Goal: Transaction & Acquisition: Purchase product/service

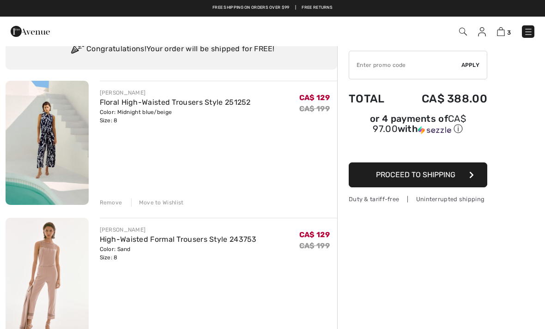
scroll to position [40, 0]
click at [46, 170] on img at bounding box center [47, 143] width 83 height 124
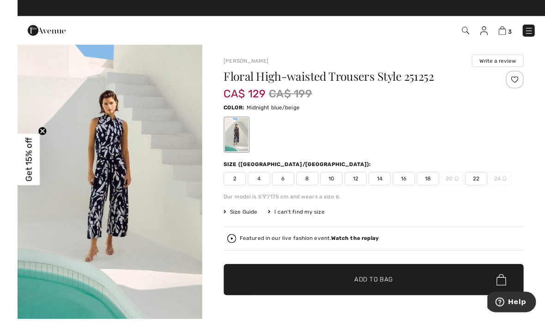
scroll to position [11, 0]
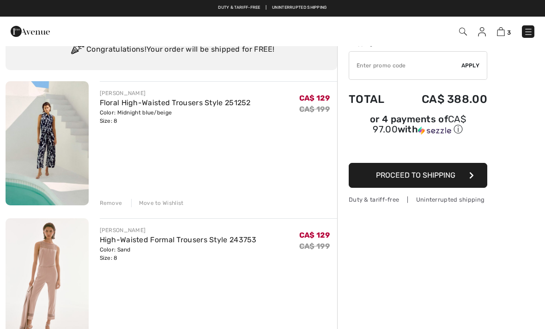
click at [114, 205] on div "Remove" at bounding box center [111, 203] width 23 height 8
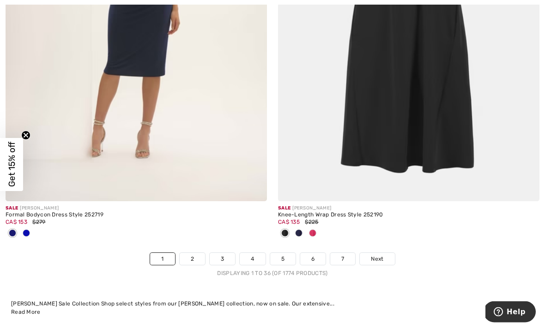
scroll to position [7926, 0]
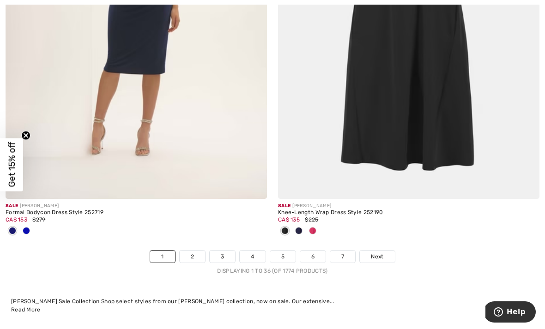
click at [198, 251] on link "2" at bounding box center [192, 257] width 25 height 12
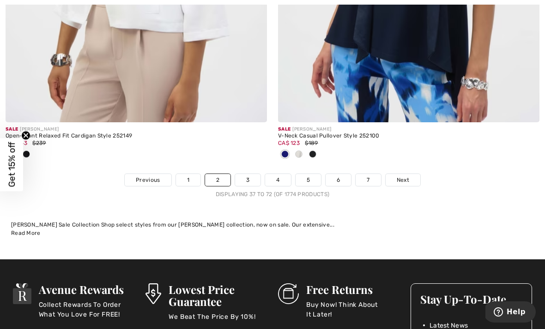
scroll to position [8162, 0]
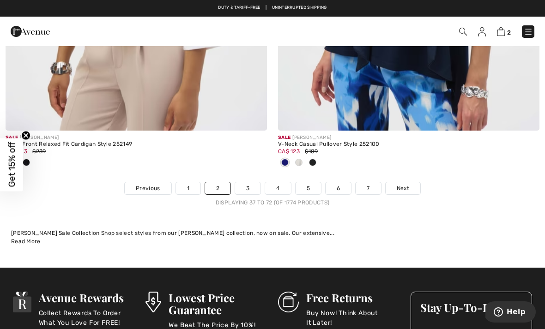
click at [407, 185] on span "Next" at bounding box center [402, 188] width 12 height 8
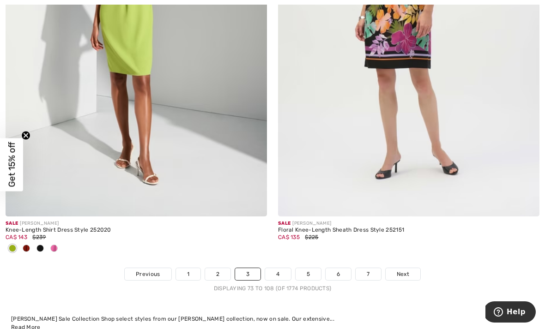
scroll to position [8002, 0]
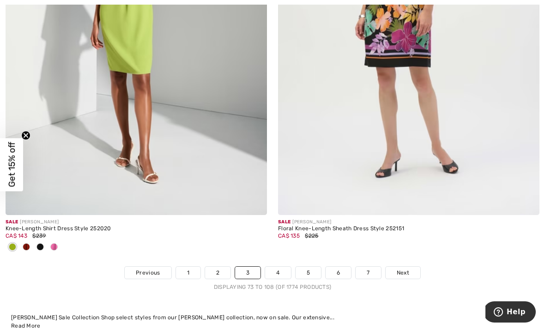
click at [281, 267] on link "4" at bounding box center [277, 273] width 25 height 12
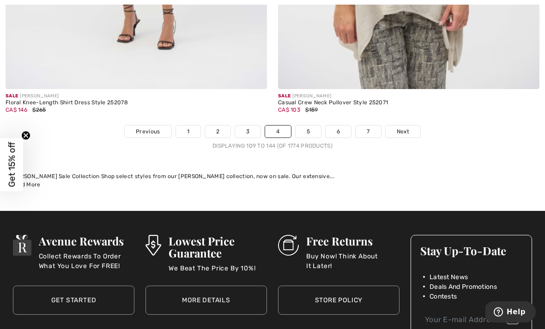
scroll to position [8060, 0]
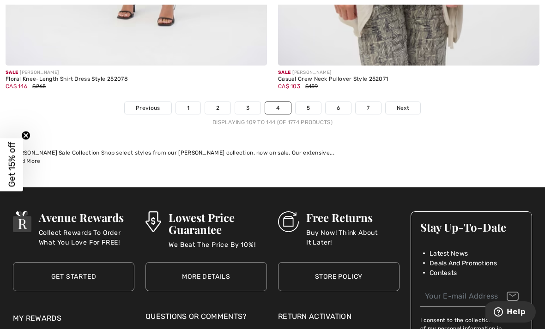
click at [401, 104] on span "Next" at bounding box center [402, 108] width 12 height 8
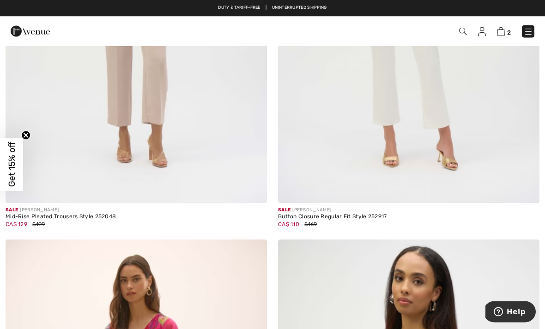
scroll to position [3934, 0]
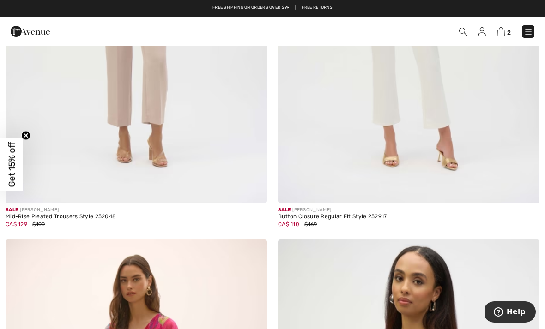
click at [320, 216] on div "Button Closure Regular Fit Style 252917" at bounding box center [408, 217] width 261 height 6
click at [342, 176] on img at bounding box center [408, 7] width 261 height 392
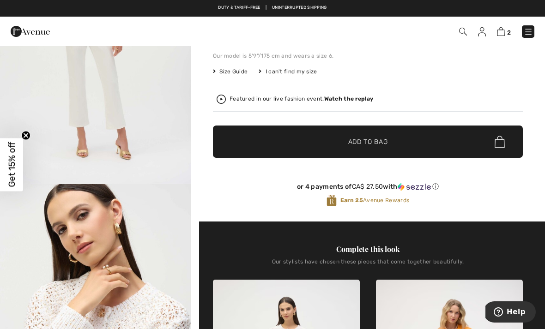
scroll to position [145, 0]
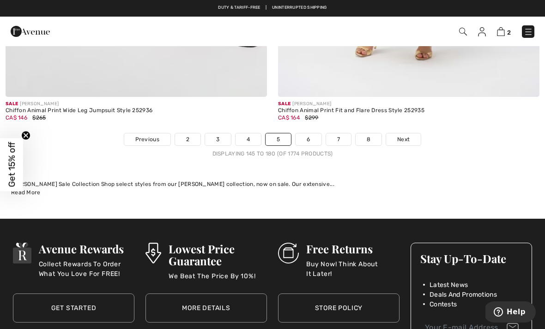
scroll to position [8030, 0]
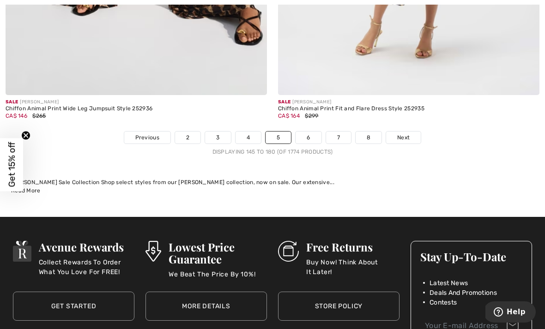
click at [307, 132] on link "6" at bounding box center [307, 138] width 25 height 12
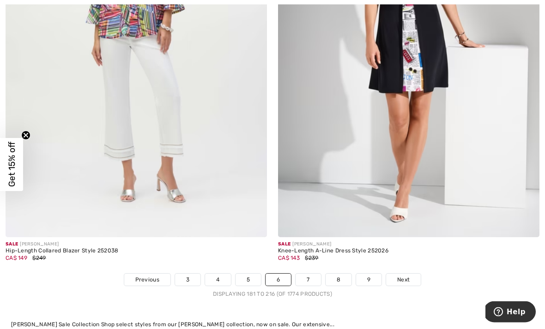
scroll to position [7842, 0]
click at [304, 274] on link "7" at bounding box center [307, 280] width 25 height 12
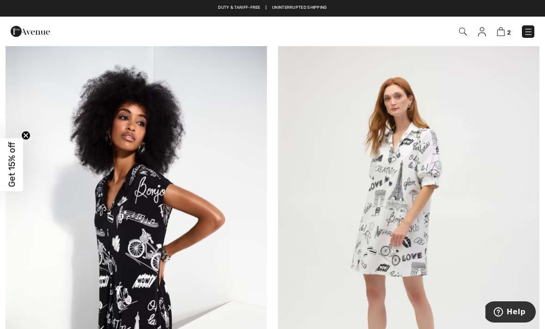
scroll to position [138, 0]
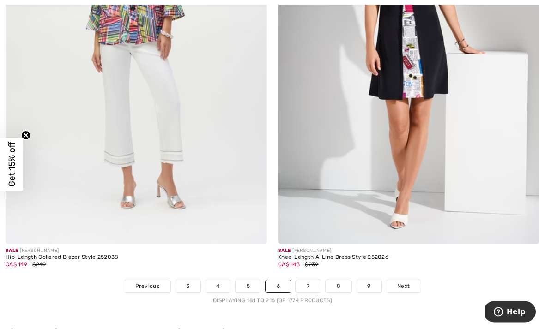
scroll to position [7847, 0]
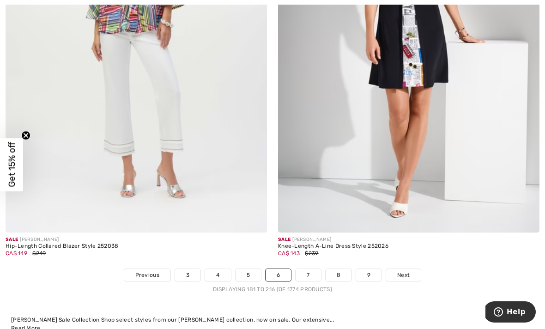
click at [304, 269] on link "7" at bounding box center [307, 275] width 25 height 12
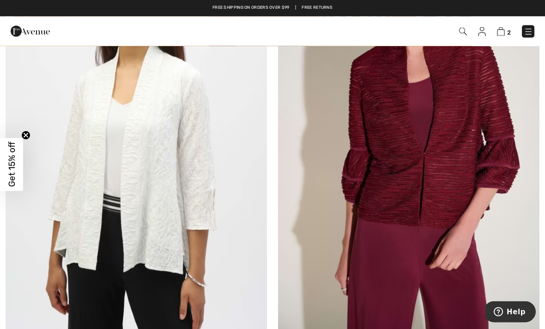
scroll to position [678, 0]
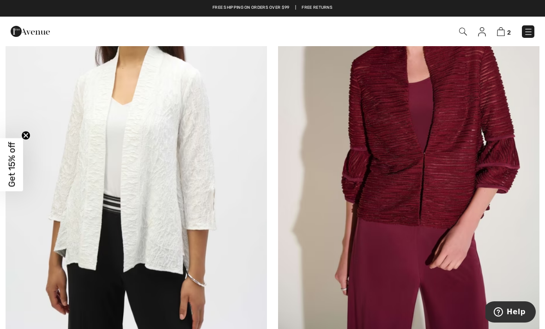
click at [191, 300] on img at bounding box center [136, 135] width 261 height 392
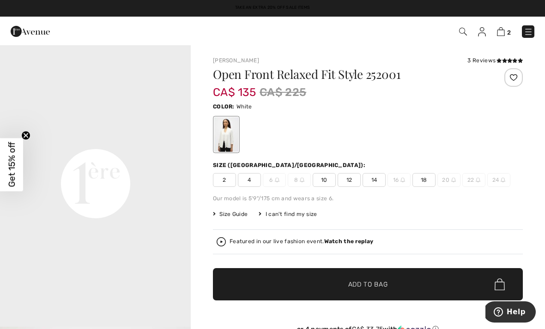
scroll to position [577, 0]
click at [321, 179] on span "10" at bounding box center [323, 180] width 23 height 14
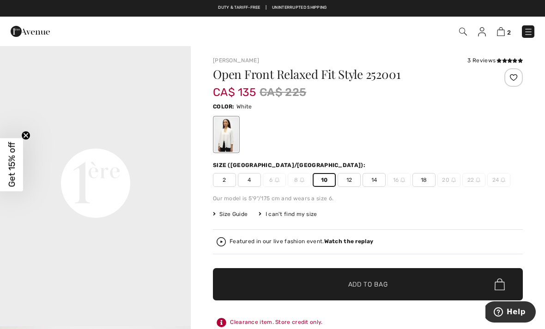
click at [239, 285] on span "✔ Added to Bag Add to Bag" at bounding box center [368, 284] width 310 height 32
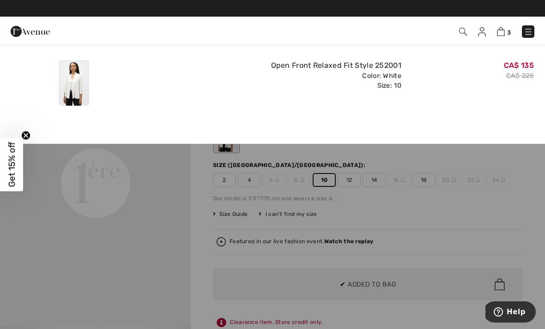
scroll to position [0, 0]
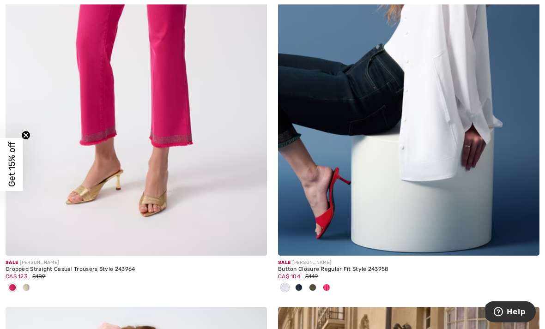
scroll to position [1644, 0]
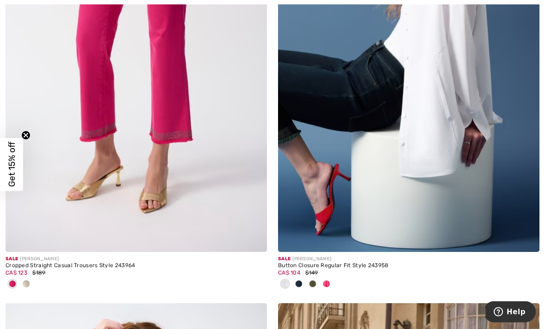
click at [213, 221] on img at bounding box center [136, 57] width 261 height 392
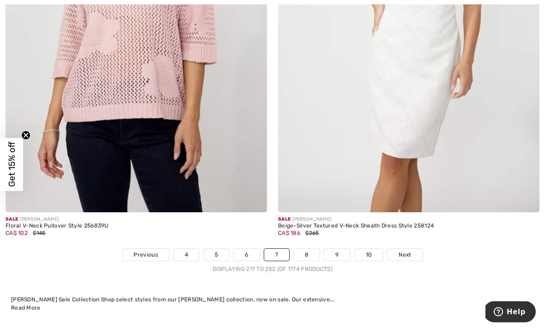
scroll to position [8035, 0]
click at [304, 249] on link "8" at bounding box center [307, 255] width 26 height 12
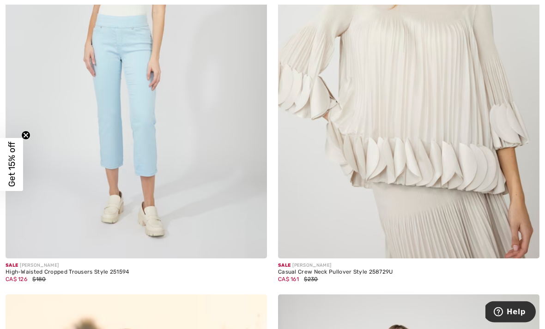
scroll to position [1607, 0]
click at [162, 233] on img at bounding box center [136, 63] width 261 height 392
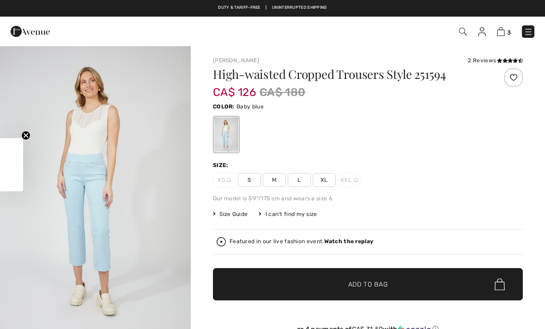
checkbox input "true"
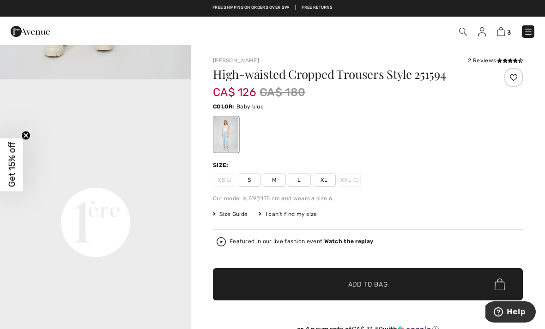
scroll to position [536, 0]
click at [271, 179] on span "M" at bounding box center [274, 180] width 23 height 14
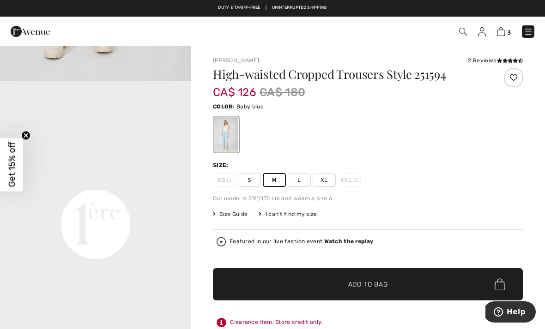
click at [308, 285] on span "✔ Added to Bag Add to Bag" at bounding box center [368, 284] width 310 height 32
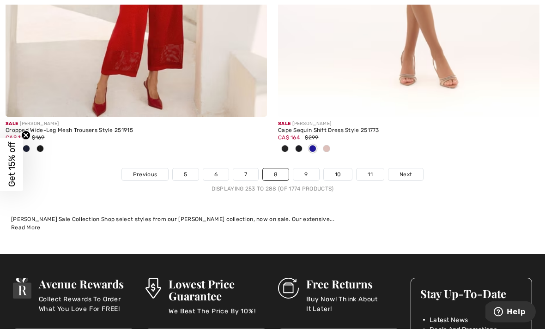
scroll to position [8039, 0]
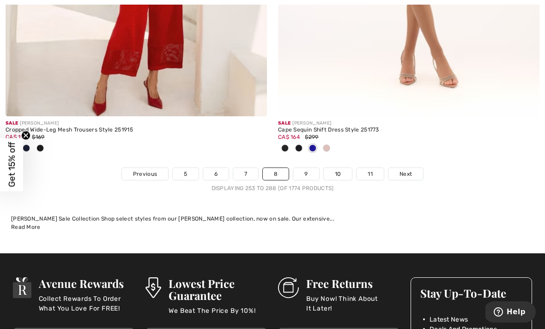
click at [299, 168] on link "9" at bounding box center [305, 174] width 25 height 12
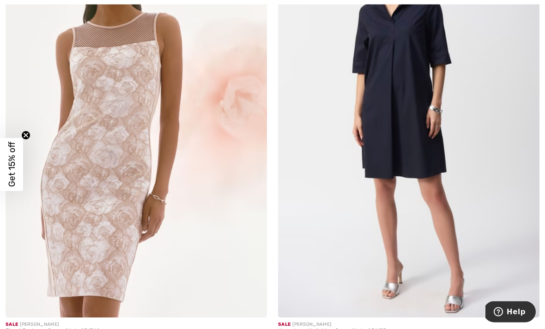
scroll to position [2481, 0]
click at [163, 284] on img at bounding box center [136, 122] width 261 height 392
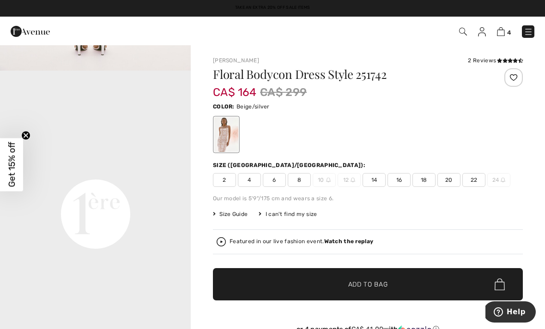
scroll to position [547, 0]
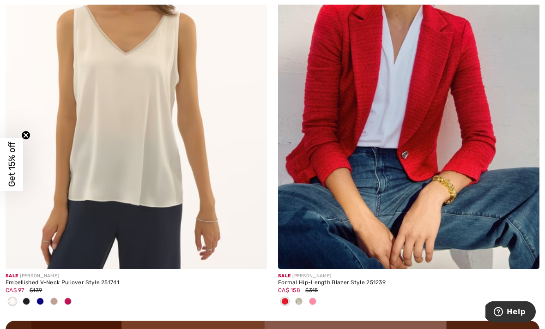
scroll to position [5275, 0]
click at [337, 241] on img at bounding box center [408, 73] width 261 height 392
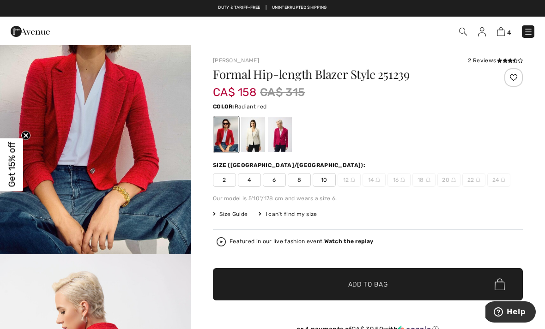
scroll to position [76, 0]
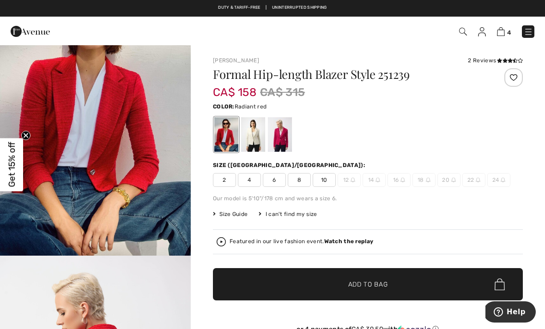
click at [254, 137] on div at bounding box center [253, 134] width 24 height 35
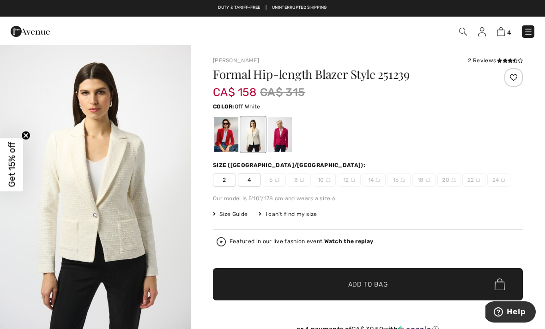
scroll to position [0, 0]
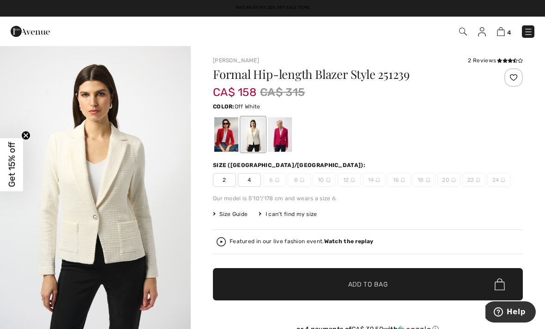
click at [282, 135] on div at bounding box center [280, 134] width 24 height 35
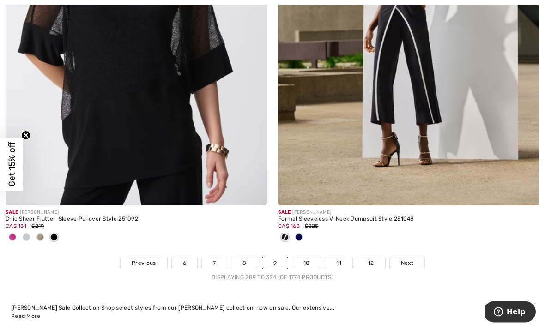
scroll to position [8087, 0]
click at [307, 257] on link "10" at bounding box center [306, 263] width 29 height 12
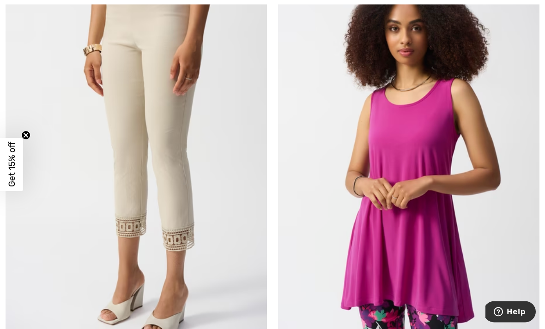
scroll to position [2006, 0]
click at [171, 226] on img at bounding box center [136, 153] width 261 height 392
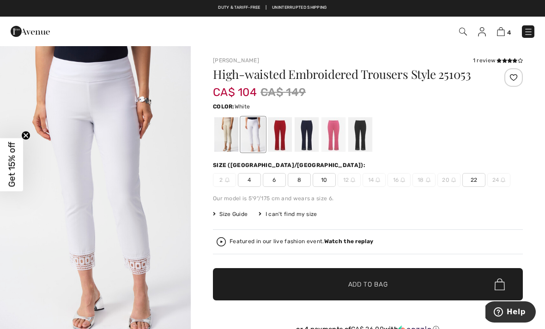
click at [283, 150] on div at bounding box center [280, 134] width 24 height 35
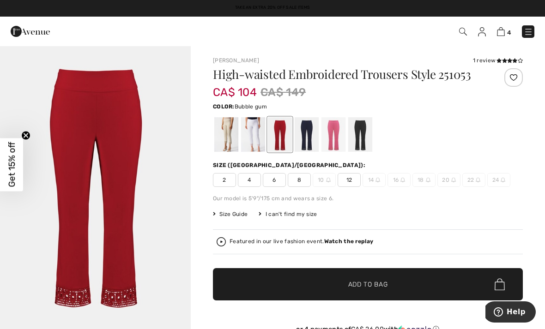
click at [335, 147] on div at bounding box center [333, 134] width 24 height 35
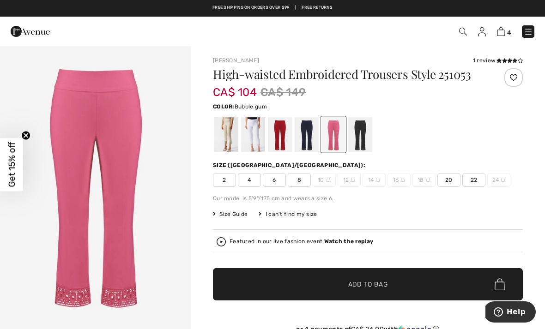
click at [300, 187] on span "8" at bounding box center [299, 180] width 23 height 14
click at [327, 287] on span "✔ Added to Bag Add to Bag" at bounding box center [368, 284] width 310 height 32
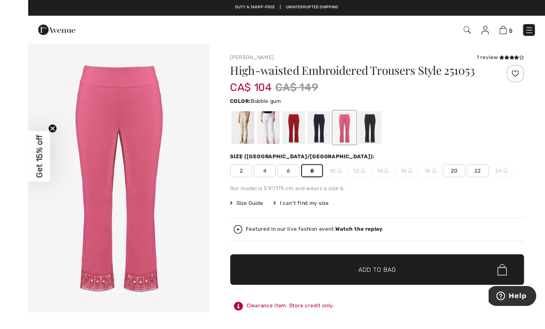
scroll to position [12, 0]
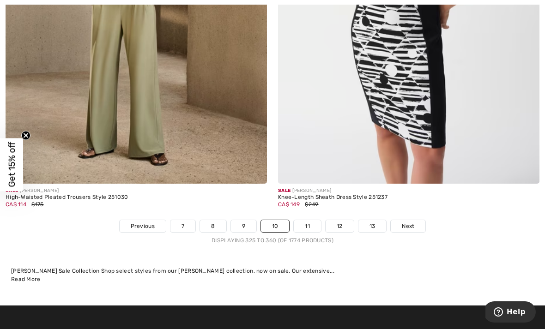
scroll to position [8093, 0]
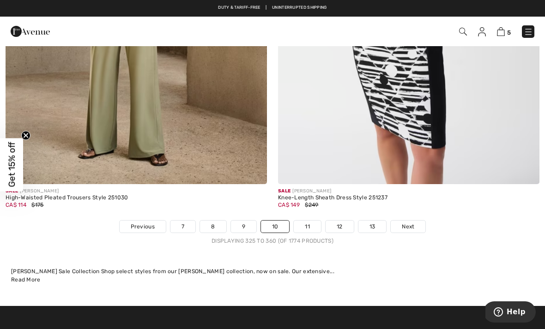
click at [309, 225] on link "11" at bounding box center [307, 227] width 27 height 12
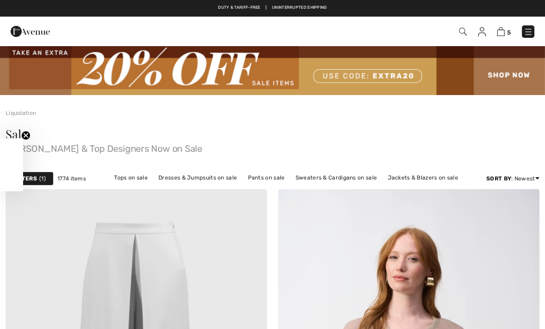
checkbox input "true"
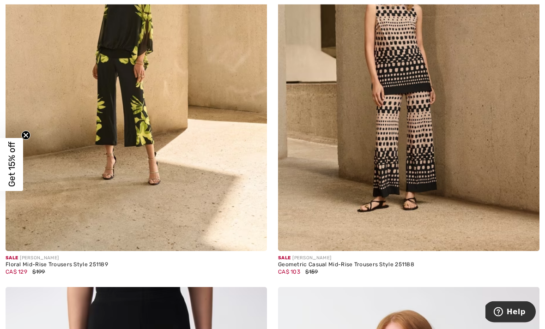
scroll to position [5704, 0]
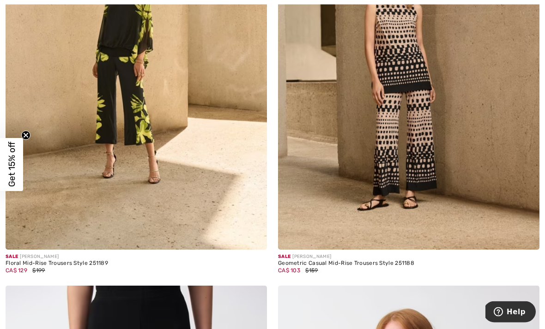
click at [210, 214] on img at bounding box center [136, 54] width 261 height 392
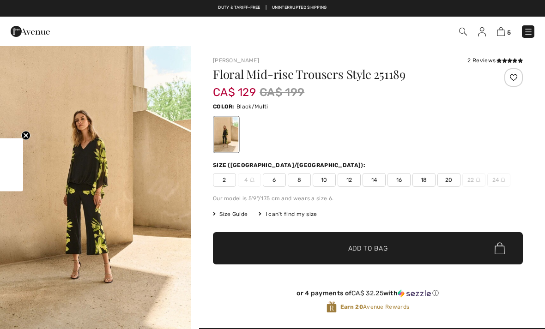
checkbox input "true"
click at [298, 182] on span "8" at bounding box center [299, 180] width 23 height 14
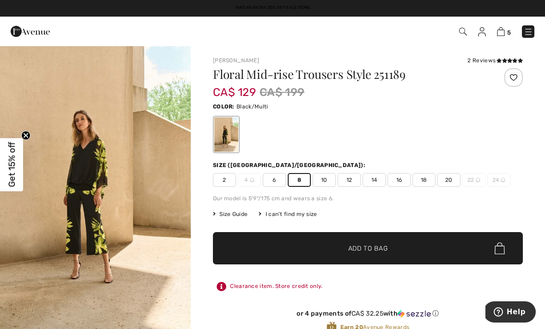
click at [243, 244] on span "✔ Added to Bag Add to Bag" at bounding box center [368, 248] width 310 height 32
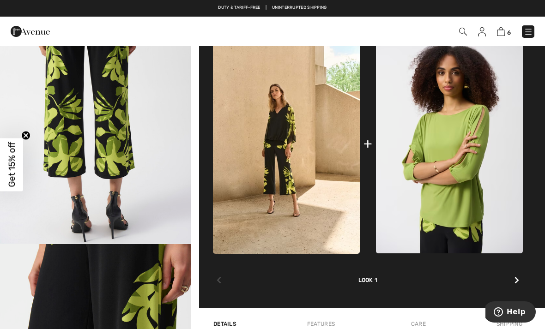
scroll to position [374, 0]
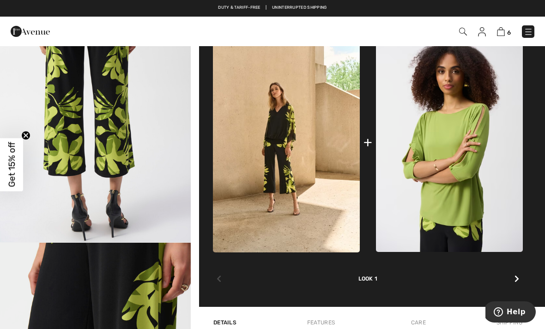
click at [287, 180] on img at bounding box center [286, 142] width 147 height 220
click at [298, 165] on img at bounding box center [286, 142] width 147 height 220
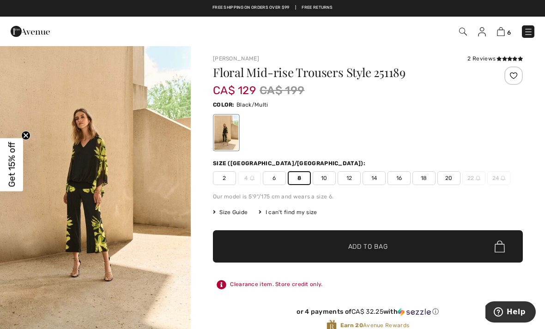
scroll to position [0, 0]
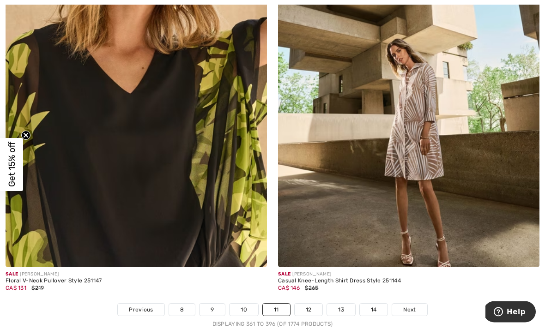
scroll to position [7828, 0]
click at [220, 228] on img at bounding box center [136, 71] width 261 height 392
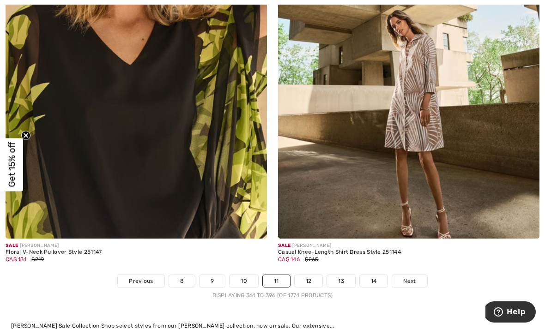
scroll to position [7857, 0]
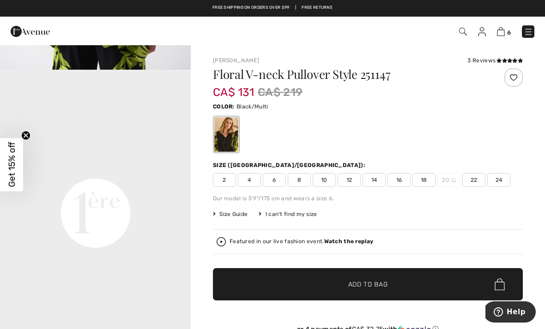
scroll to position [546, 0]
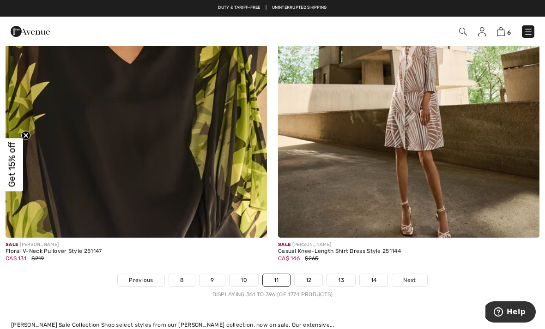
click at [304, 274] on link "12" at bounding box center [308, 280] width 28 height 12
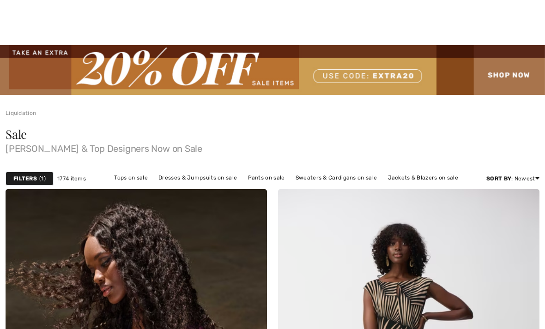
checkbox input "true"
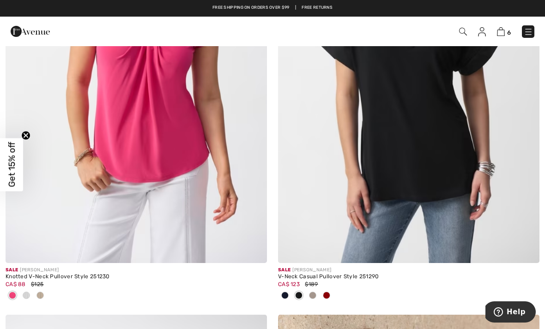
scroll to position [3432, 0]
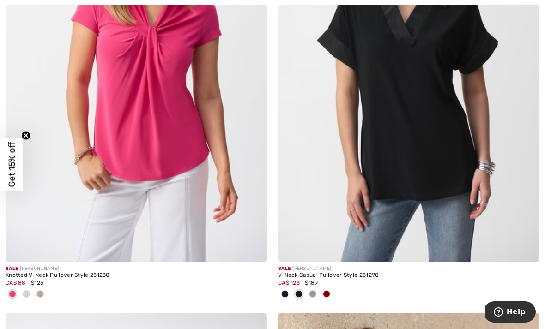
click at [162, 226] on img at bounding box center [136, 66] width 261 height 392
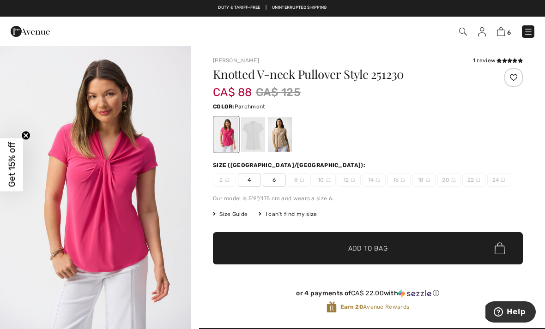
click at [282, 131] on div at bounding box center [280, 134] width 24 height 35
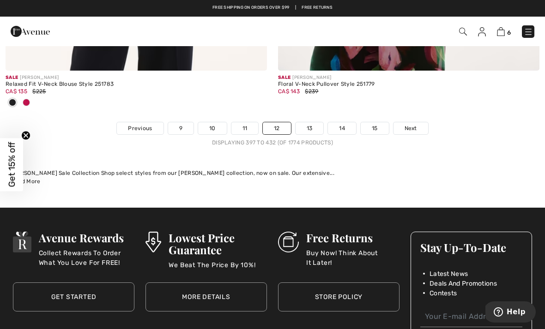
scroll to position [8122, 0]
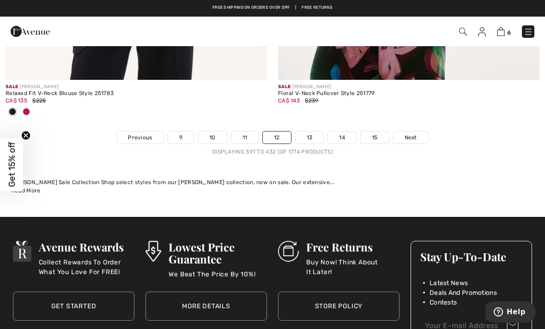
click at [316, 134] on link "13" at bounding box center [309, 138] width 28 height 12
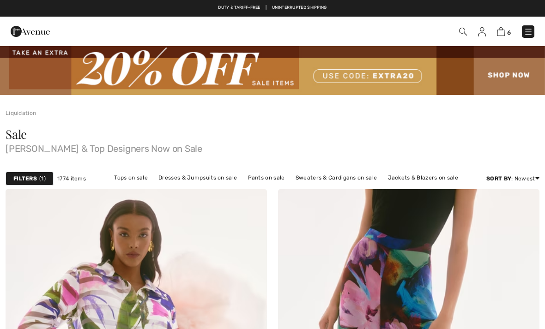
checkbox input "true"
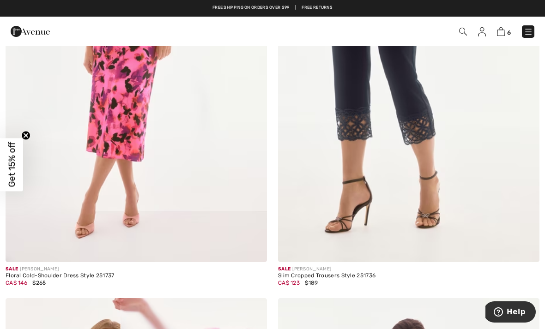
scroll to position [1617, 0]
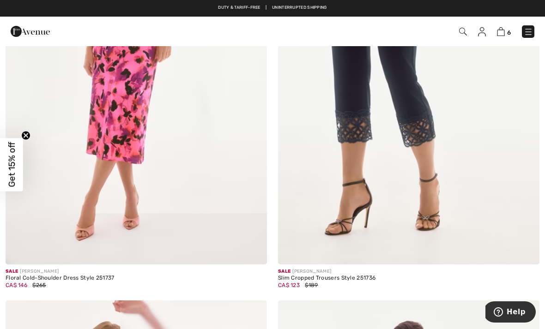
click at [368, 168] on img at bounding box center [408, 69] width 261 height 392
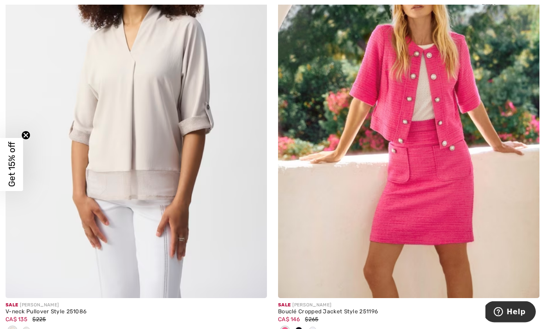
scroll to position [6588, 0]
click at [321, 282] on img at bounding box center [408, 102] width 261 height 392
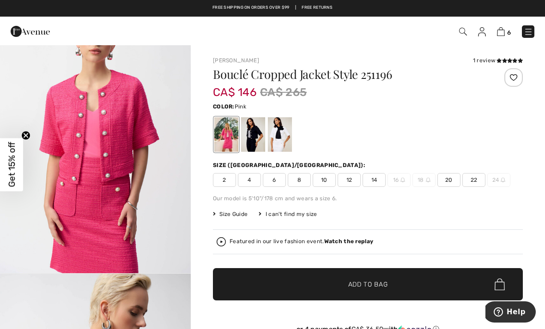
scroll to position [629, 0]
click at [256, 135] on div at bounding box center [253, 134] width 24 height 35
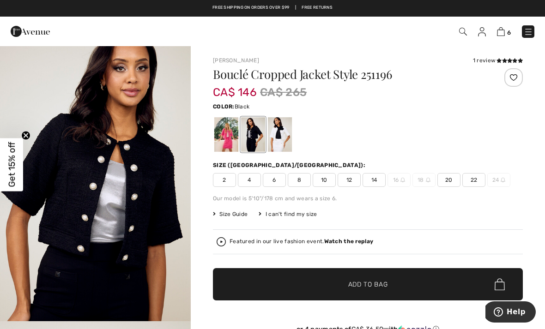
scroll to position [0, 0]
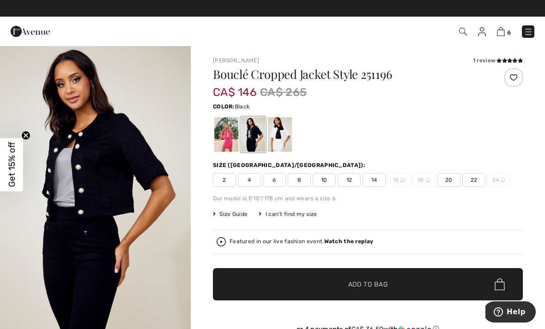
click at [280, 140] on div at bounding box center [280, 134] width 24 height 35
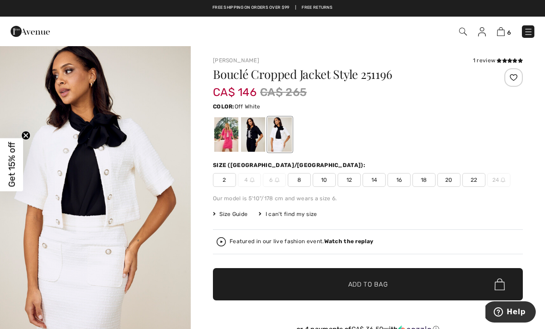
click at [224, 142] on div at bounding box center [226, 134] width 24 height 35
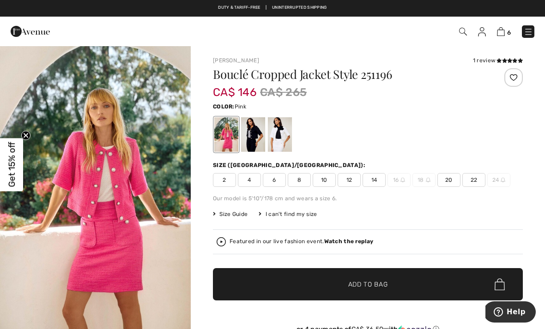
click at [322, 180] on span "10" at bounding box center [323, 180] width 23 height 14
click at [257, 283] on span "✔ Added to Bag Add to Bag" at bounding box center [368, 284] width 310 height 32
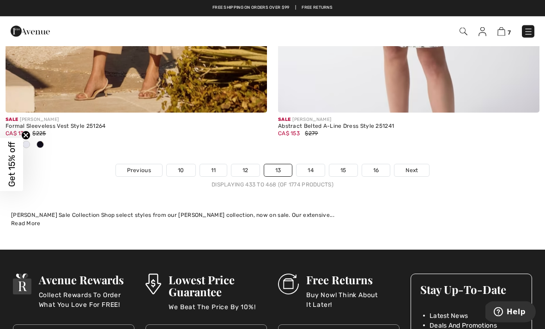
scroll to position [8099, 0]
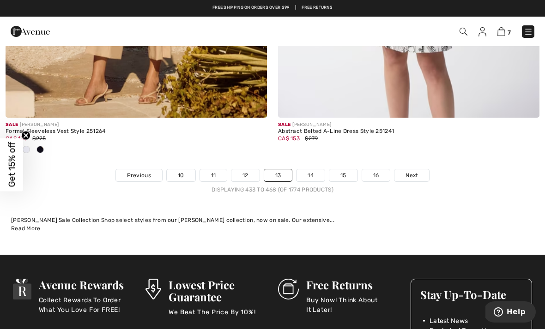
click at [310, 169] on link "14" at bounding box center [310, 175] width 28 height 12
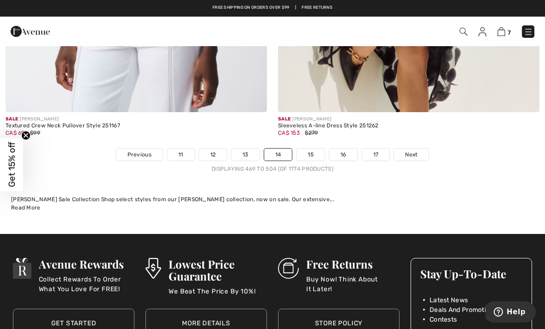
scroll to position [8098, 0]
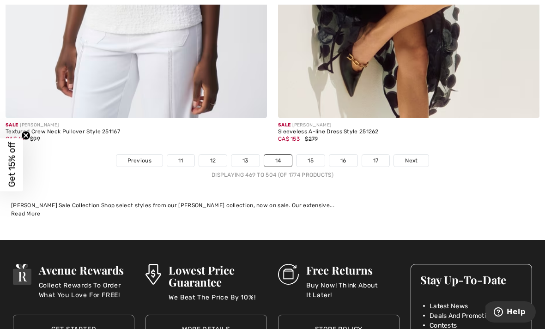
click at [313, 155] on link "15" at bounding box center [310, 161] width 28 height 12
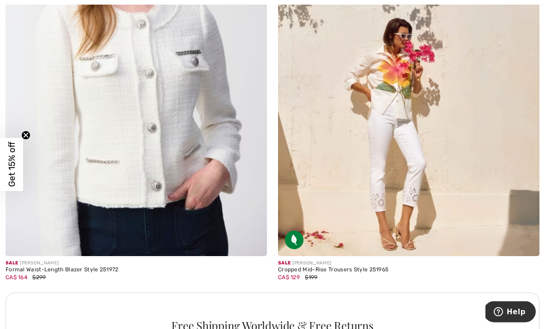
scroll to position [2496, 0]
click at [381, 216] on img at bounding box center [408, 60] width 261 height 392
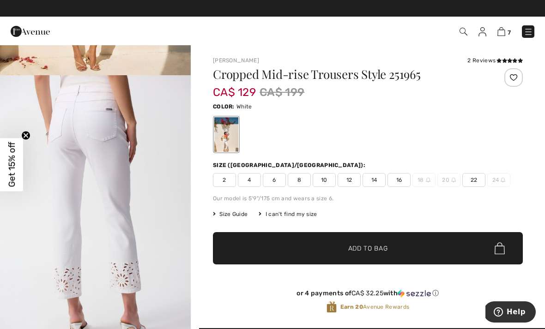
scroll to position [260, 0]
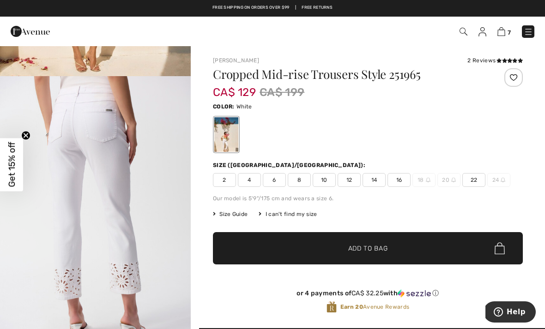
click at [304, 176] on span "8" at bounding box center [299, 180] width 23 height 14
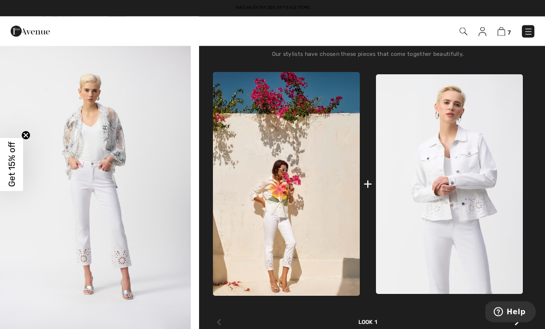
scroll to position [335, 0]
click at [160, 271] on img "5 / 6" at bounding box center [95, 187] width 191 height 286
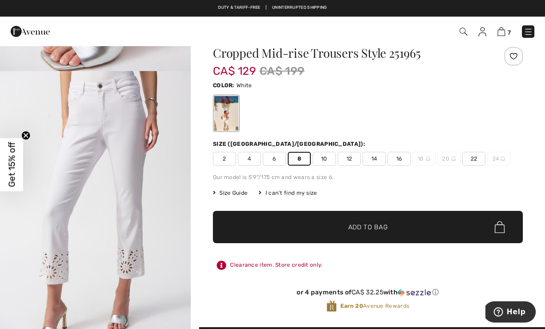
scroll to position [21, 0]
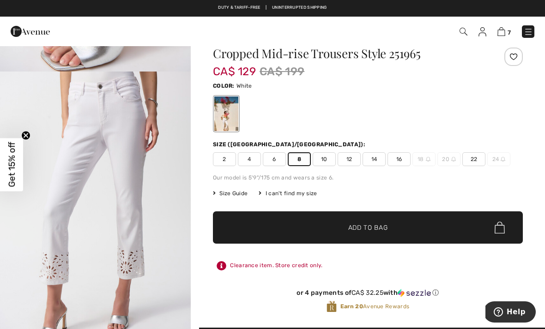
click at [276, 228] on span "✔ Added to Bag Add to Bag" at bounding box center [368, 227] width 310 height 32
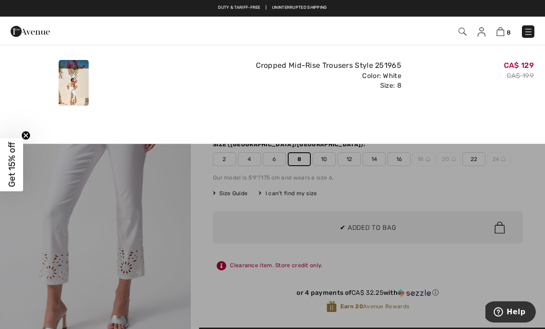
scroll to position [0, 0]
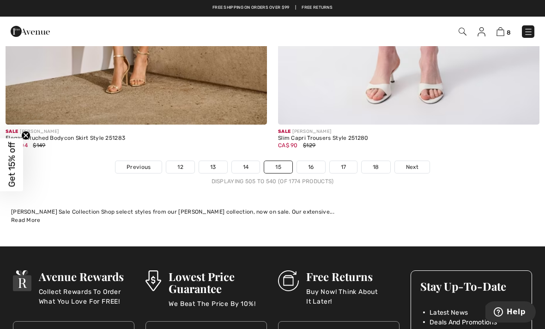
scroll to position [7994, 0]
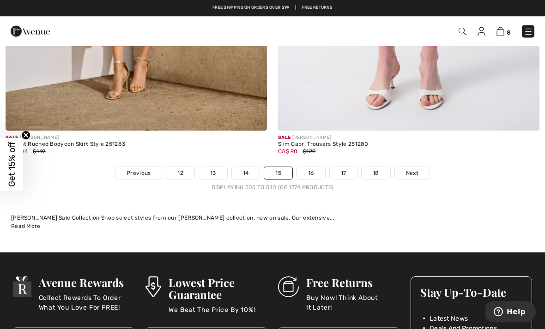
click at [306, 168] on link "16" at bounding box center [311, 174] width 28 height 12
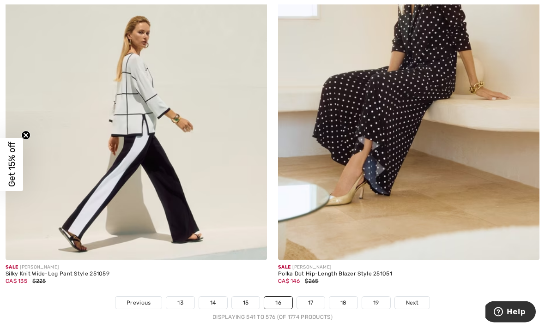
scroll to position [7819, 0]
click at [306, 299] on link "17" at bounding box center [311, 303] width 28 height 12
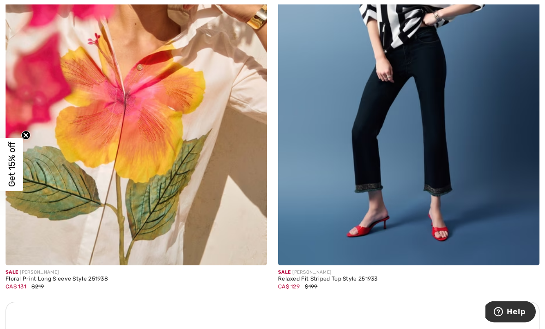
scroll to position [2472, 0]
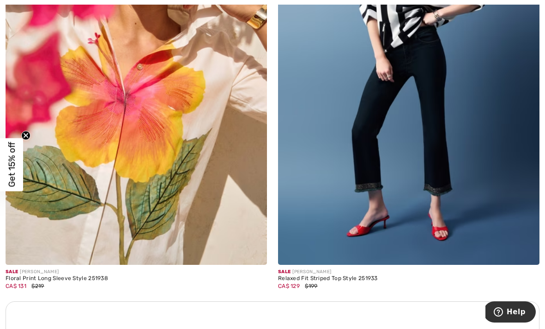
click at [210, 229] on img at bounding box center [136, 69] width 261 height 392
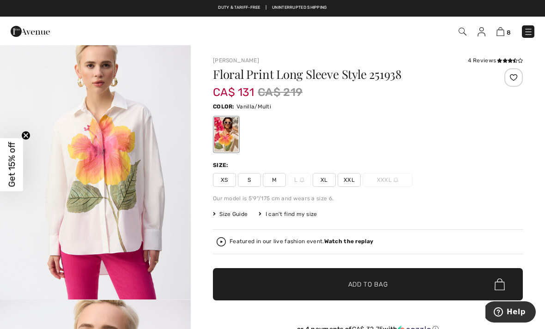
scroll to position [318, 0]
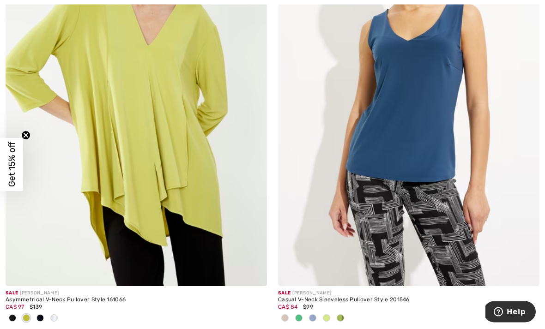
scroll to position [4295, 0]
click at [347, 234] on img at bounding box center [408, 90] width 261 height 392
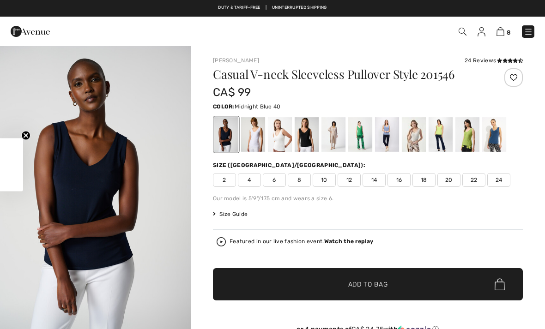
checkbox input "true"
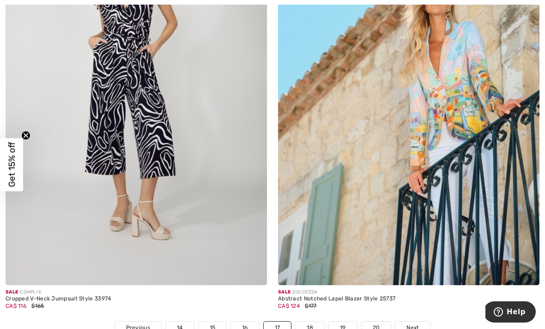
scroll to position [7902, 0]
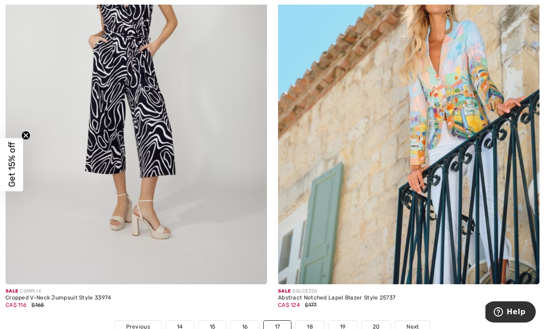
click at [369, 195] on img at bounding box center [408, 88] width 261 height 392
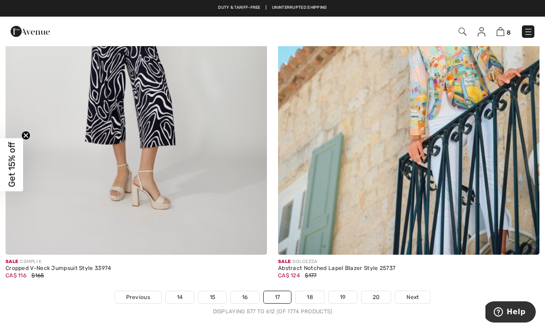
click at [311, 291] on link "18" at bounding box center [309, 297] width 29 height 12
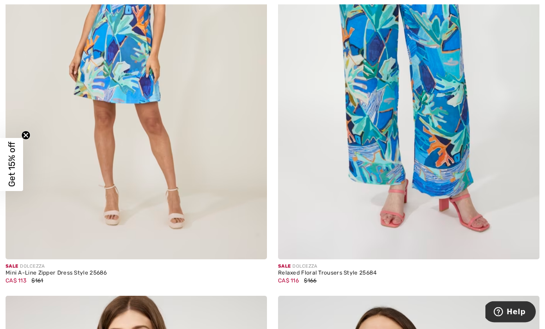
scroll to position [751, 0]
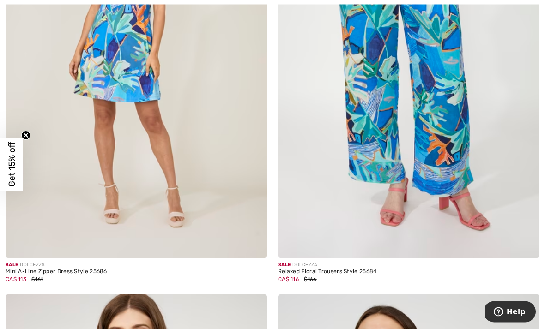
click at [204, 224] on img at bounding box center [136, 63] width 261 height 392
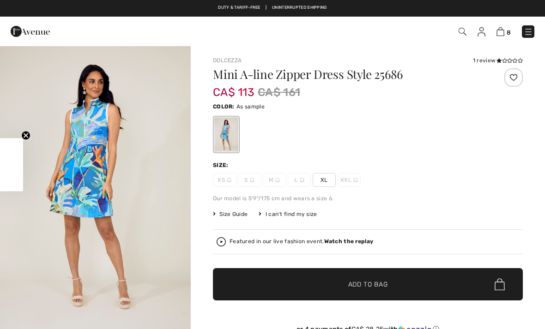
checkbox input "true"
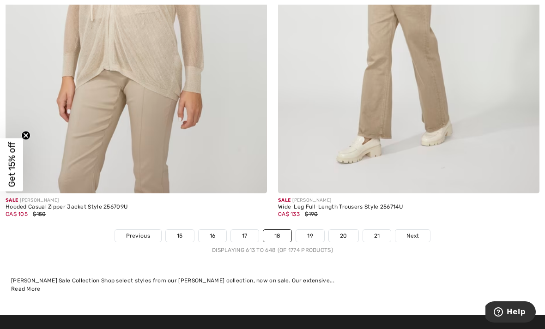
scroll to position [7906, 0]
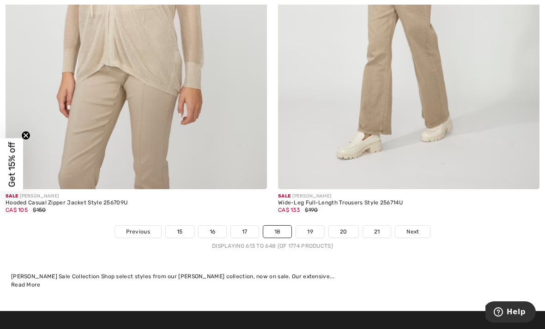
click at [310, 226] on link "19" at bounding box center [310, 232] width 28 height 12
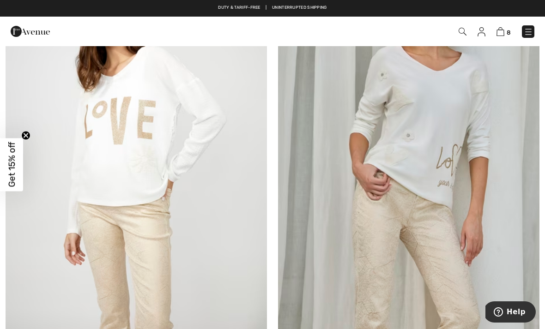
scroll to position [1095, 0]
click at [371, 260] on img at bounding box center [408, 147] width 261 height 392
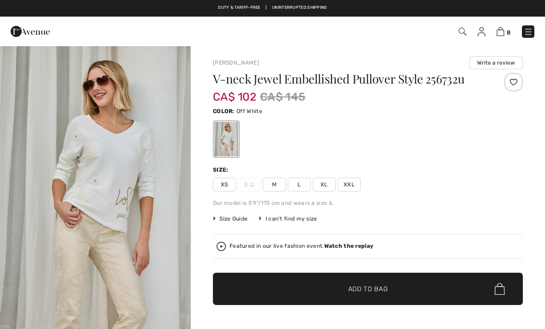
checkbox input "true"
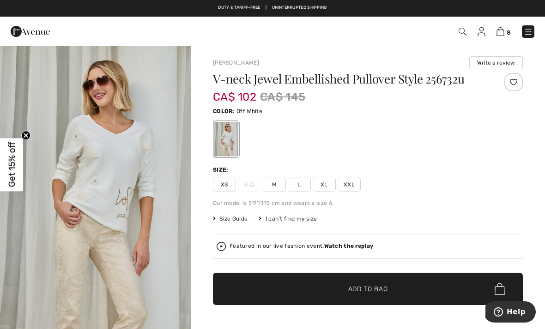
click at [273, 185] on span "M" at bounding box center [274, 185] width 23 height 14
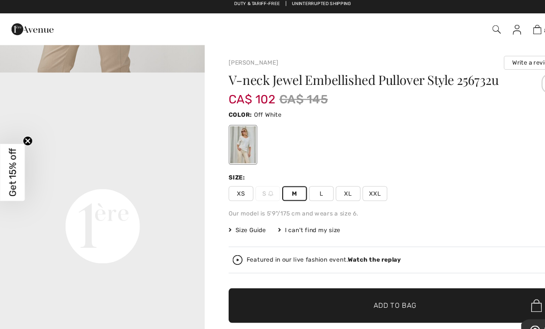
click at [281, 287] on span "✔ Added to Bag Add to Bag" at bounding box center [368, 289] width 310 height 32
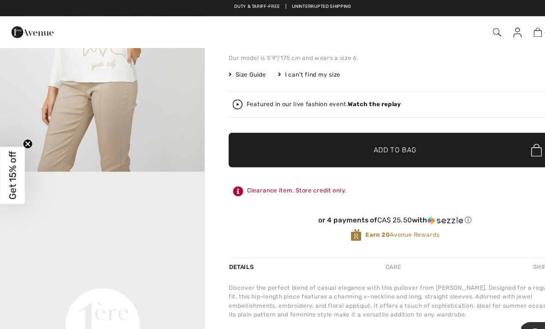
scroll to position [303, 0]
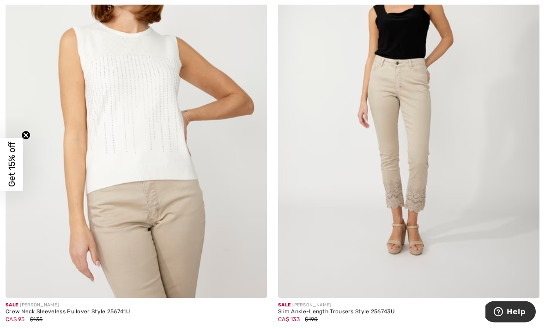
scroll to position [1996, 0]
click at [319, 239] on img at bounding box center [408, 102] width 261 height 392
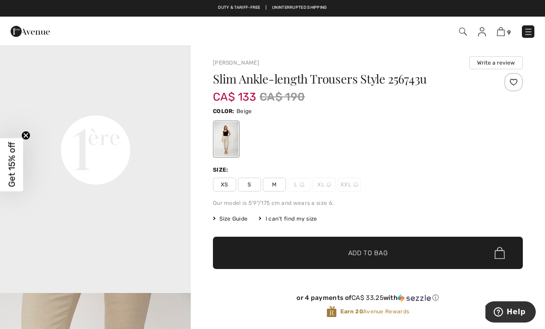
scroll to position [612, 0]
click at [276, 184] on span "M" at bounding box center [274, 185] width 23 height 14
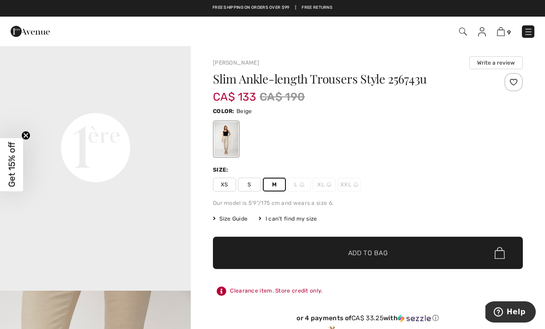
click at [257, 250] on span "✔ Added to Bag Add to Bag" at bounding box center [368, 253] width 310 height 32
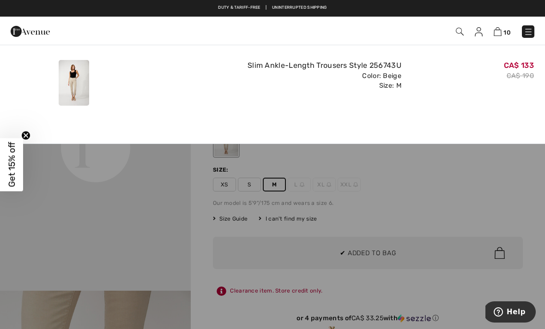
scroll to position [0, 0]
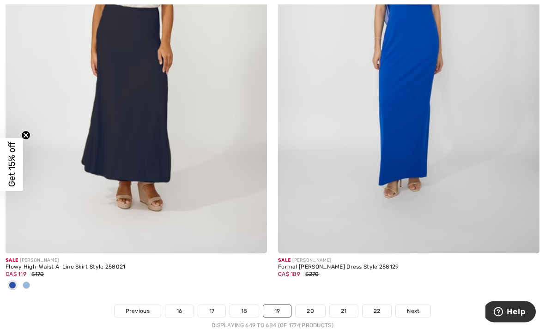
scroll to position [7824, 0]
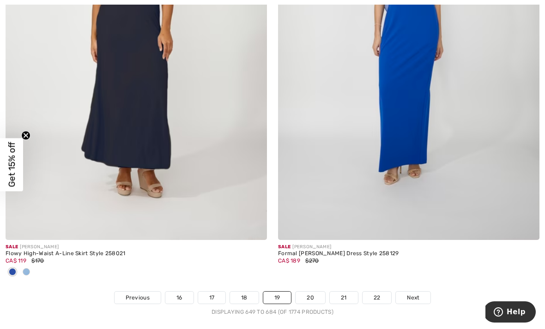
click at [316, 294] on link "20" at bounding box center [310, 298] width 30 height 12
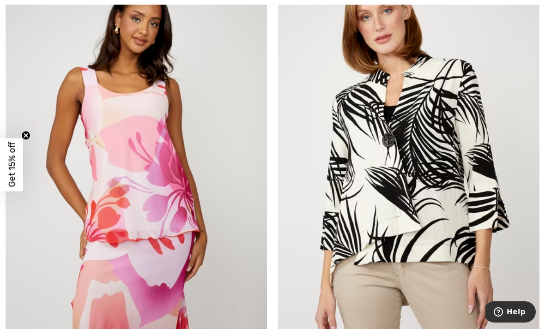
scroll to position [5607, 0]
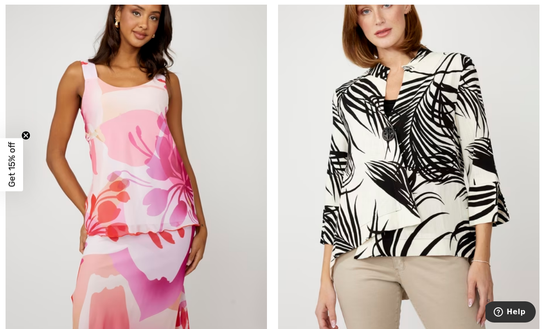
click at [200, 271] on img at bounding box center [136, 151] width 261 height 392
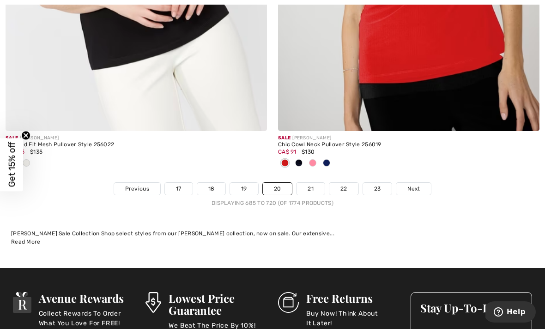
scroll to position [7967, 0]
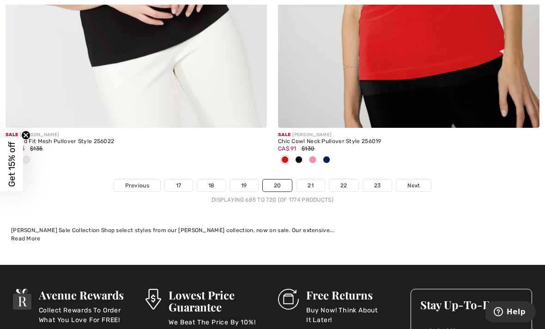
click at [317, 180] on link "21" at bounding box center [310, 186] width 28 height 12
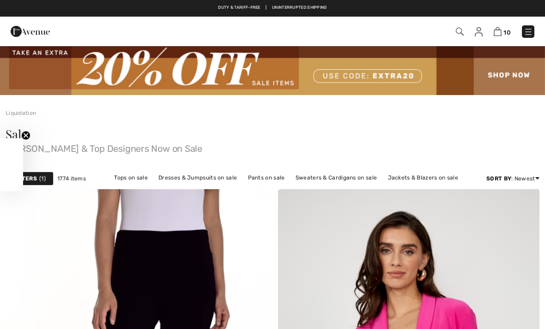
checkbox input "true"
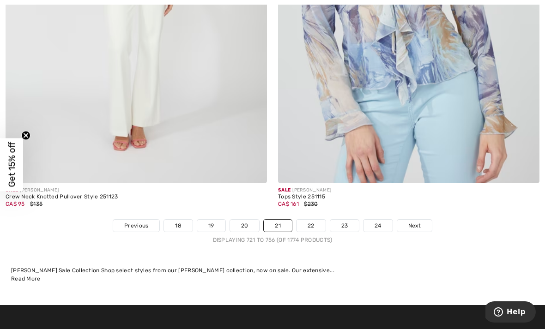
scroll to position [7927, 0]
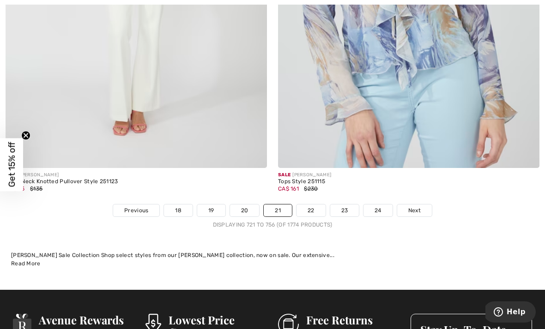
click at [319, 204] on link "22" at bounding box center [310, 210] width 29 height 12
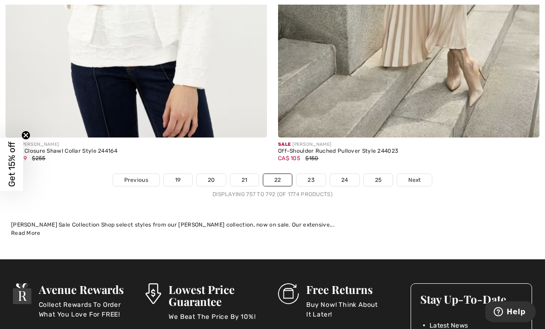
scroll to position [8003, 0]
click at [312, 176] on link "23" at bounding box center [310, 180] width 29 height 12
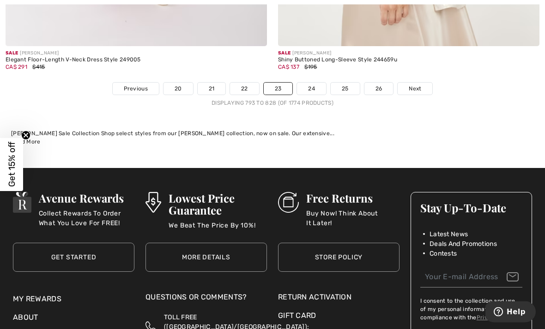
scroll to position [8049, 0]
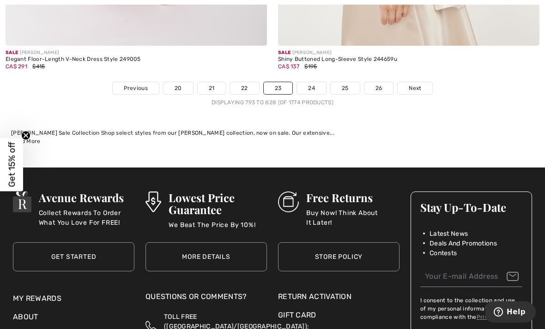
click at [321, 85] on link "24" at bounding box center [311, 88] width 29 height 12
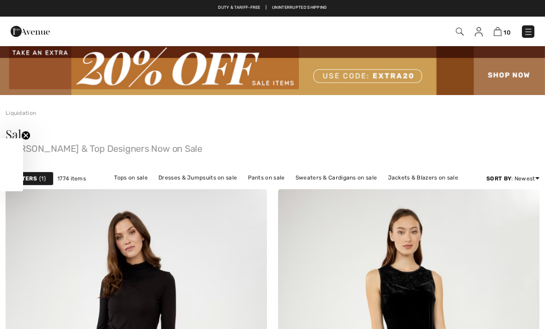
checkbox input "true"
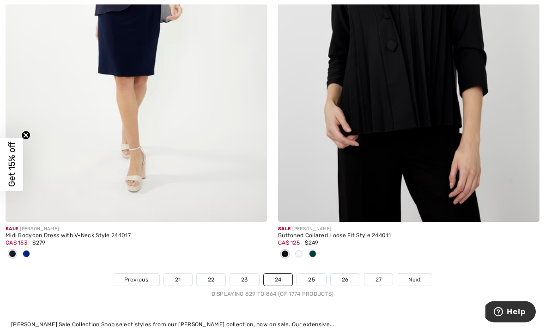
scroll to position [7911, 0]
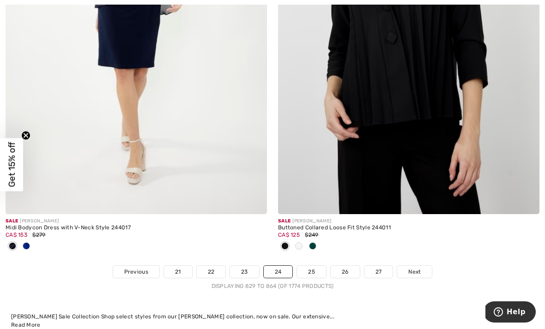
click at [312, 271] on link "25" at bounding box center [311, 272] width 29 height 12
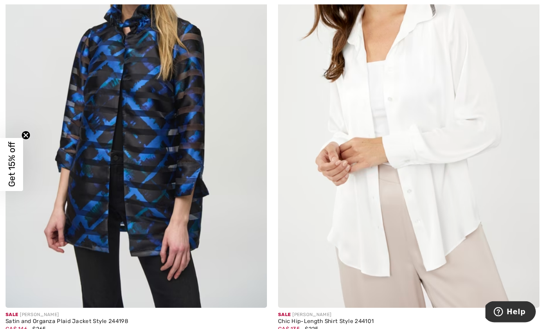
scroll to position [313, 0]
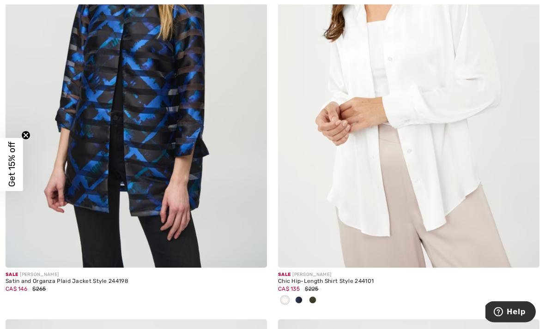
click at [383, 229] on img at bounding box center [408, 72] width 261 height 392
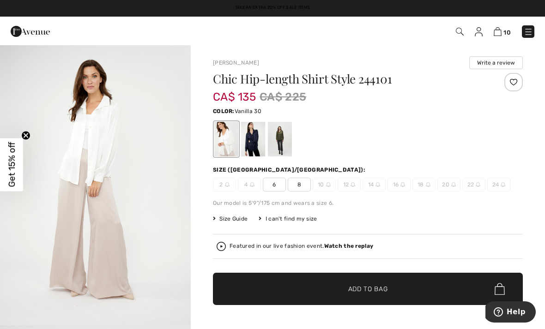
scroll to position [865, 0]
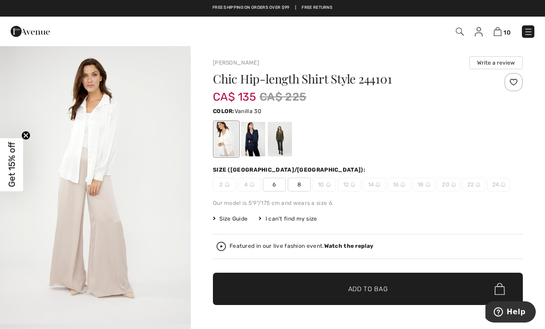
click at [299, 187] on span "8" at bounding box center [299, 185] width 23 height 14
click at [252, 284] on span "✔ Added to Bag Add to Bag" at bounding box center [368, 289] width 310 height 32
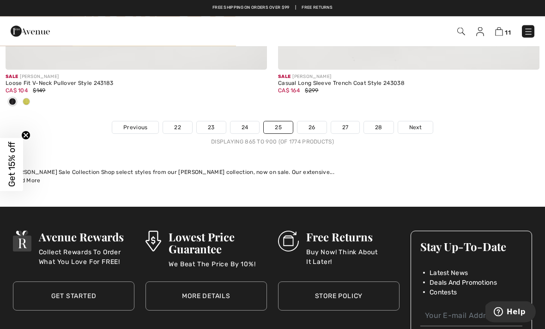
scroll to position [8109, 0]
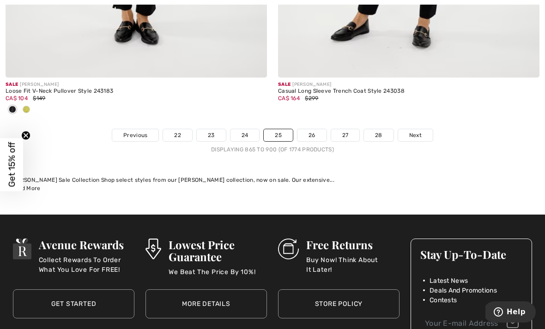
click at [311, 130] on link "26" at bounding box center [311, 135] width 29 height 12
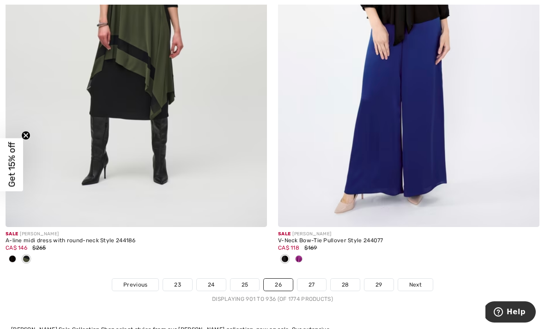
scroll to position [7930, 0]
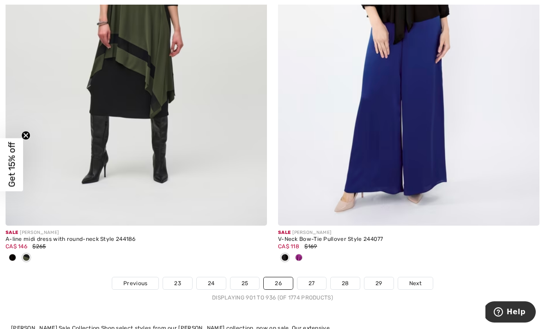
click at [424, 277] on link "Next" at bounding box center [415, 283] width 35 height 12
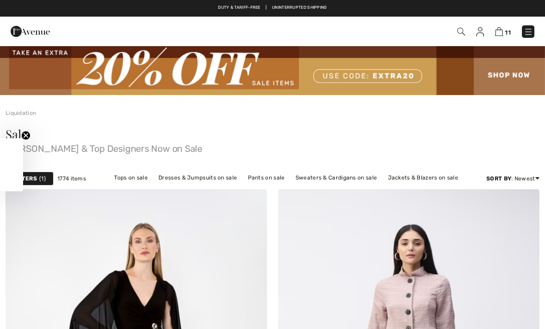
checkbox input "true"
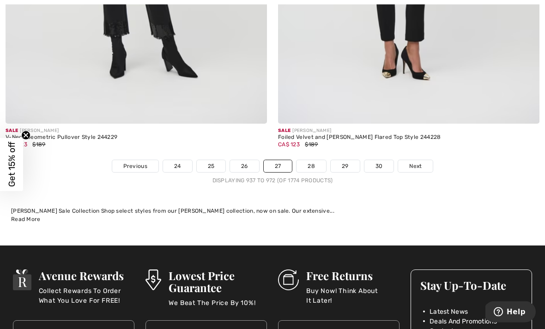
scroll to position [8154, 0]
click at [133, 162] on span "Previous" at bounding box center [135, 166] width 24 height 8
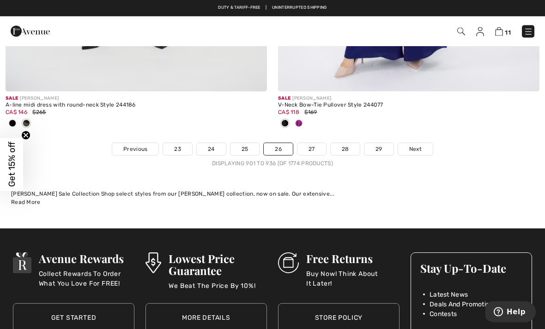
scroll to position [8063, 0]
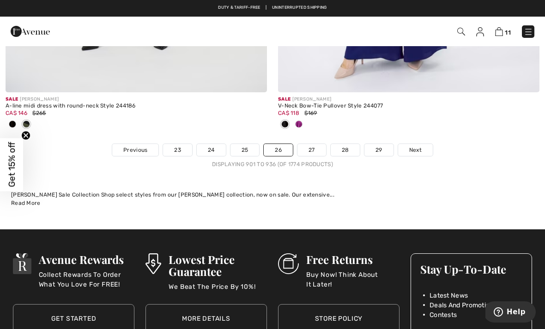
click at [142, 146] on span "Previous" at bounding box center [135, 150] width 24 height 8
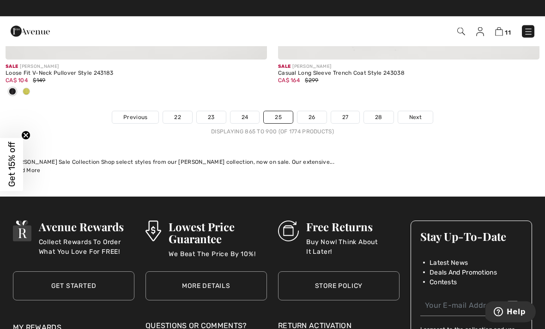
scroll to position [8127, 0]
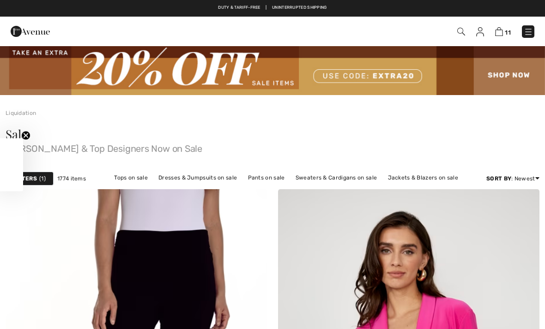
scroll to position [7956, 0]
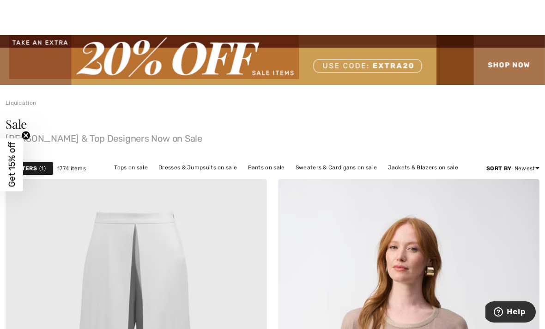
scroll to position [26, 0]
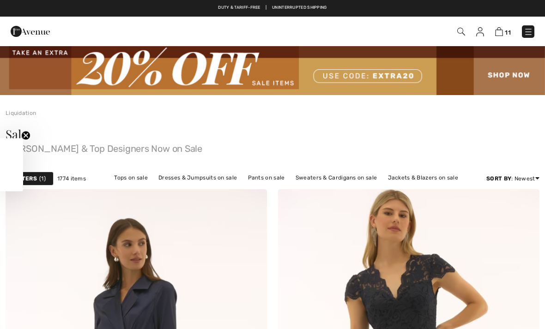
scroll to position [8117, 0]
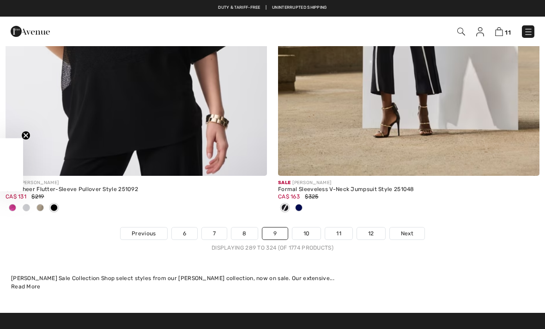
checkbox input "true"
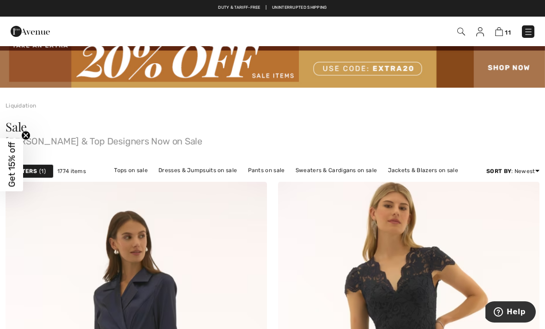
scroll to position [0, 0]
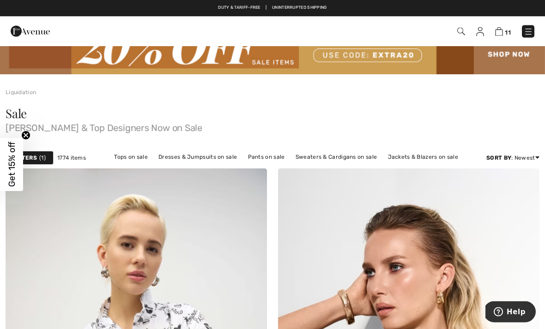
scroll to position [21, 0]
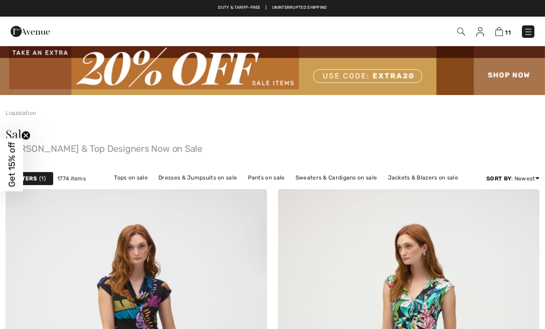
checkbox input "true"
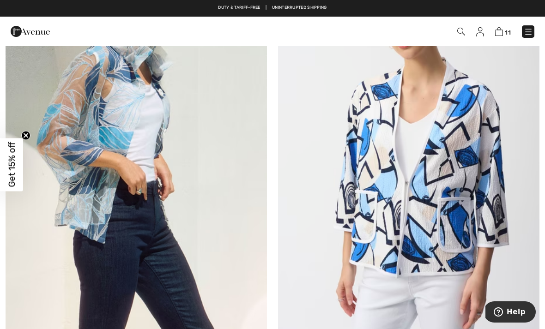
scroll to position [7440, 0]
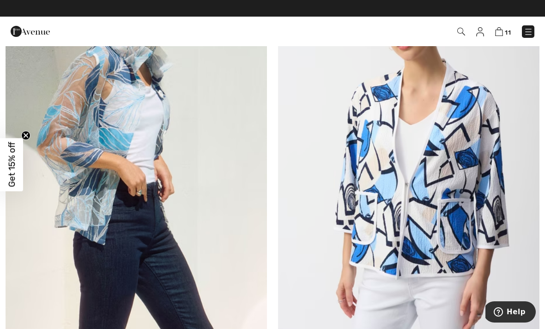
click at [103, 141] on img at bounding box center [136, 152] width 261 height 392
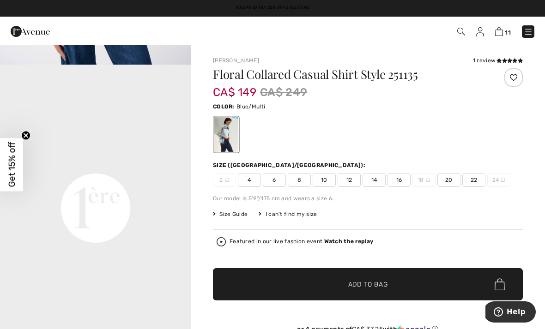
scroll to position [556, 0]
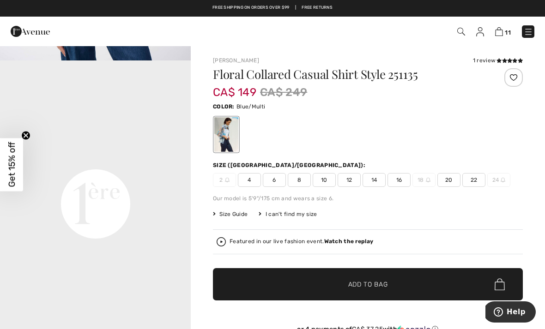
click at [294, 180] on span "8" at bounding box center [299, 180] width 23 height 14
click at [350, 280] on span "Add to Bag" at bounding box center [368, 285] width 40 height 10
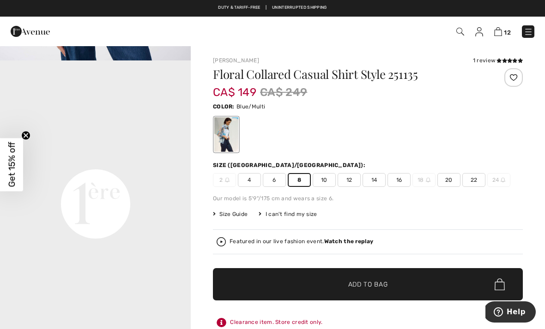
click at [496, 31] on img at bounding box center [498, 31] width 8 height 9
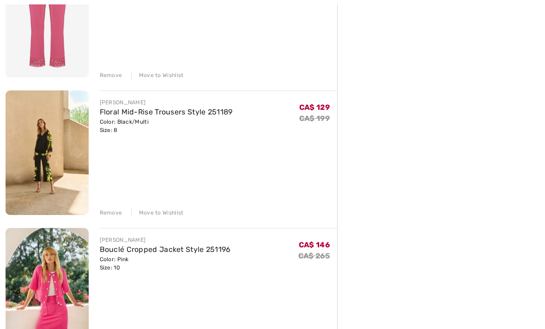
scroll to position [716, 0]
click at [113, 214] on div "Remove" at bounding box center [111, 212] width 23 height 8
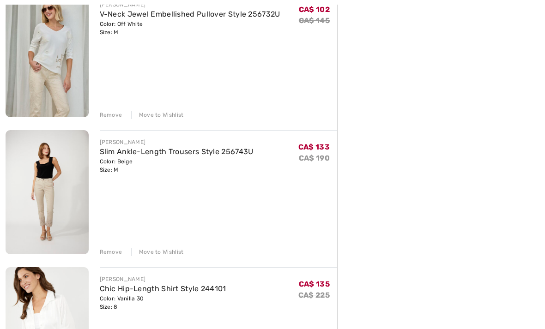
scroll to position [1092, 0]
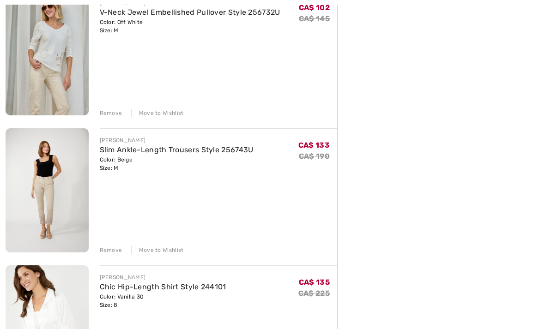
click at [52, 192] on img at bounding box center [47, 190] width 83 height 124
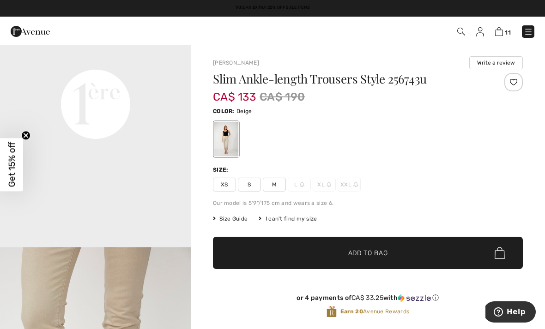
scroll to position [655, 0]
